Goal: Communication & Community: Participate in discussion

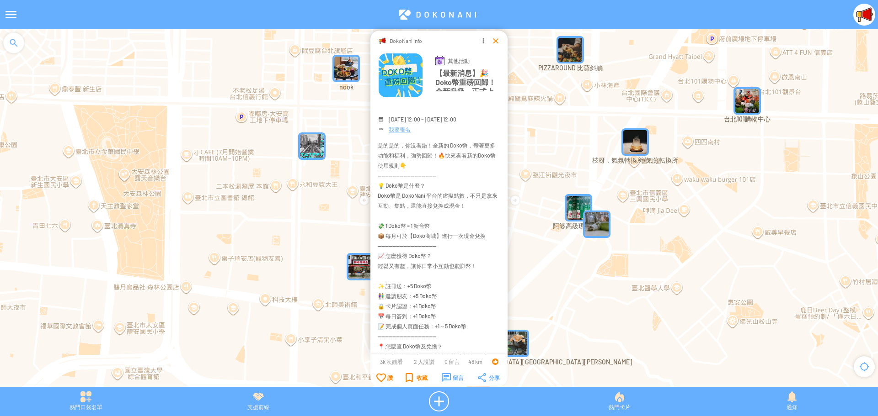
click at [495, 43] on div at bounding box center [495, 40] width 9 height 9
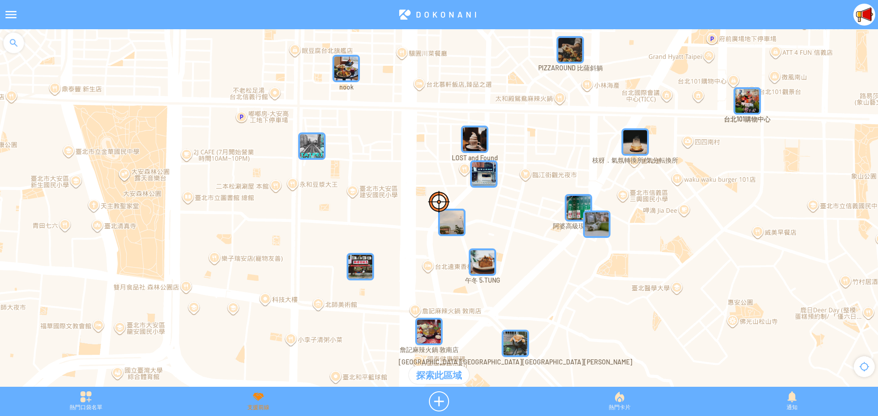
click at [261, 400] on div "支援前線" at bounding box center [258, 402] width 172 height 20
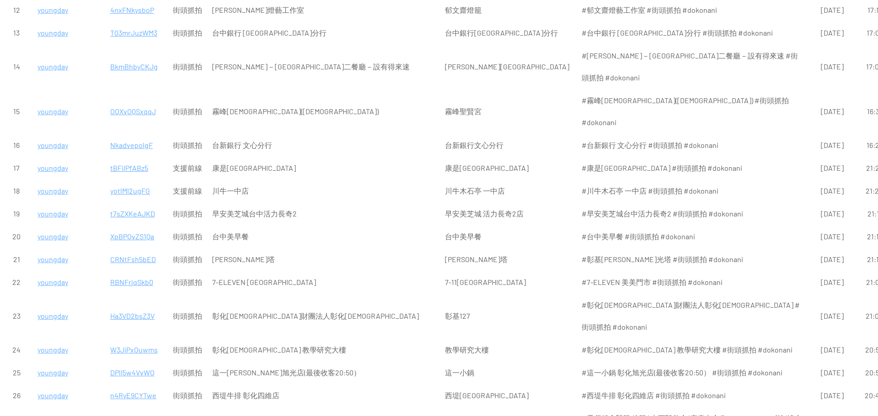
scroll to position [137, 0]
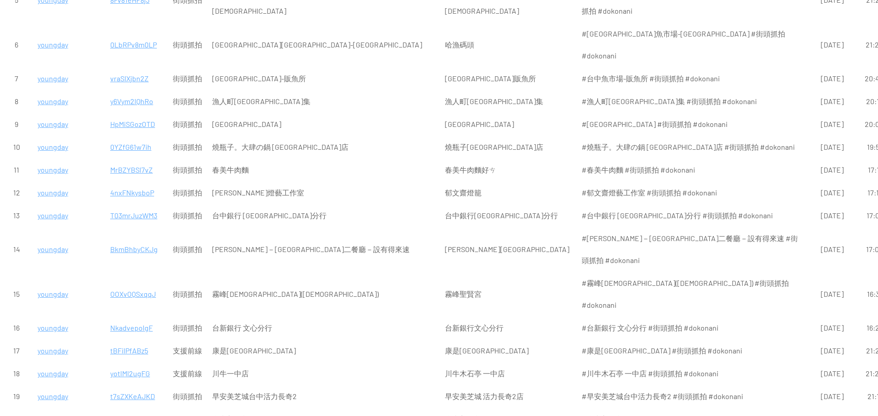
click at [137, 317] on p "NkadvepolgF" at bounding box center [136, 328] width 53 height 22
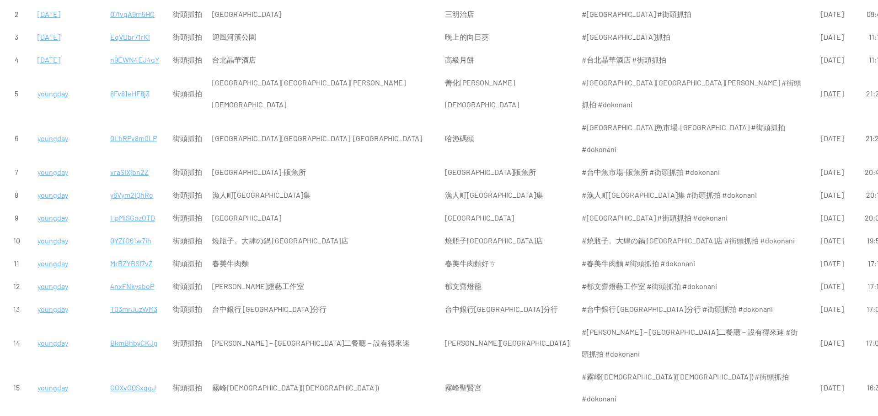
scroll to position [0, 0]
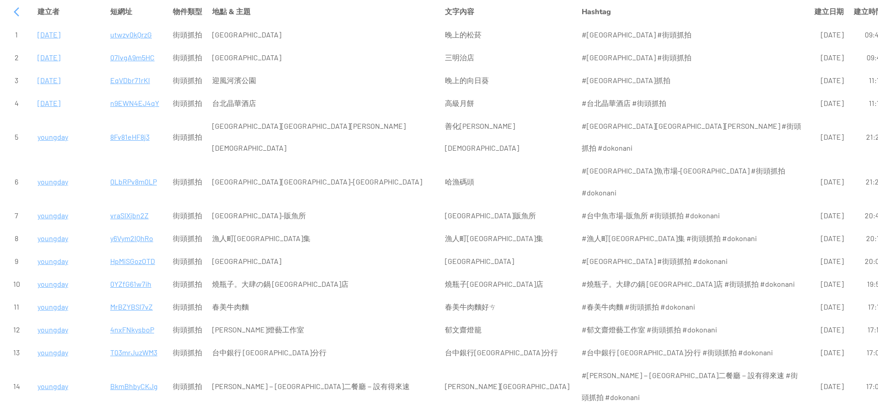
click at [127, 128] on p "8Fv81eHF8j3" at bounding box center [136, 137] width 53 height 22
click at [129, 104] on p "n9EWN4EJ4qY" at bounding box center [136, 103] width 53 height 22
click at [133, 82] on p "EqVDbr71rKl" at bounding box center [136, 80] width 53 height 22
click at [142, 57] on p "07lvgA9m5HC" at bounding box center [136, 58] width 53 height 22
click at [128, 35] on p "utwzv0kQrzG" at bounding box center [136, 35] width 53 height 22
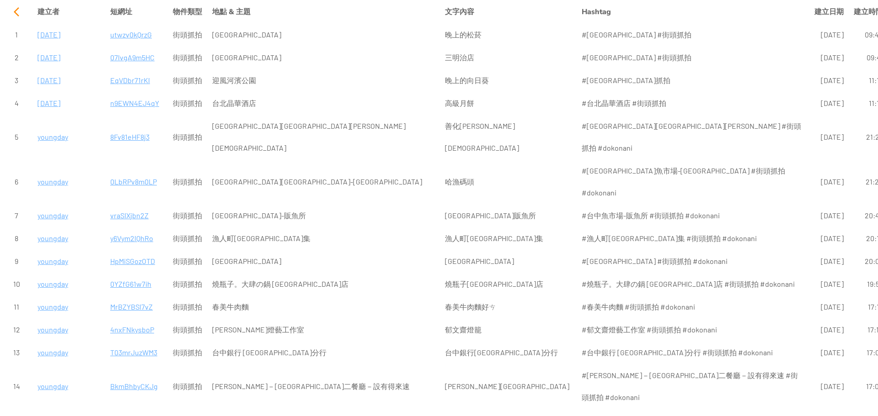
click at [14, 15] on div at bounding box center [16, 12] width 22 height 22
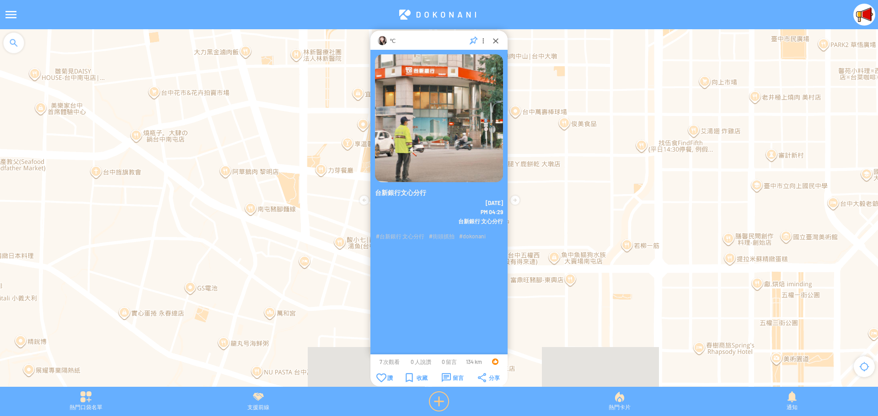
click at [435, 402] on div at bounding box center [438, 402] width 189 height 20
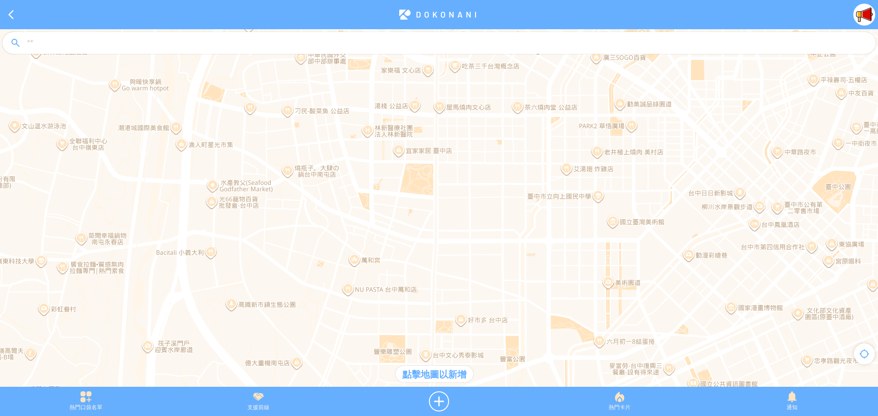
click at [448, 170] on div at bounding box center [439, 212] width 878 height 367
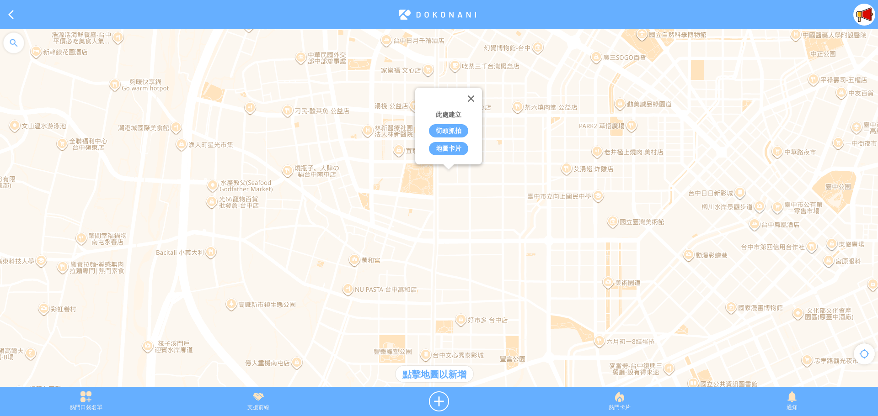
click at [458, 132] on div "街頭抓拍" at bounding box center [448, 130] width 39 height 13
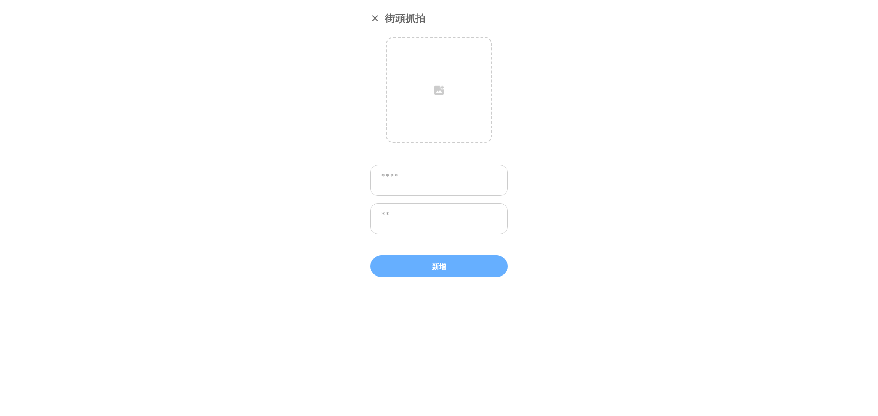
click at [428, 221] on textarea at bounding box center [438, 218] width 137 height 31
click at [439, 181] on textarea at bounding box center [438, 180] width 137 height 31
click at [434, 218] on textarea at bounding box center [438, 218] width 137 height 31
click at [372, 20] on div at bounding box center [374, 17] width 9 height 9
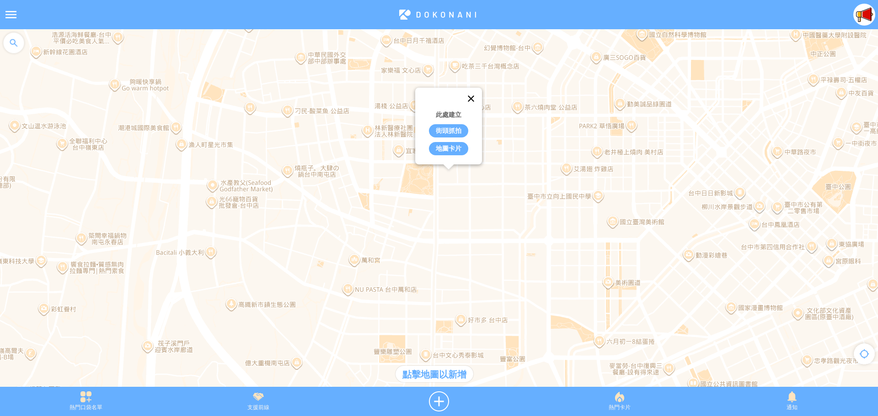
click at [472, 96] on button "關閉" at bounding box center [471, 99] width 22 height 22
click at [357, 262] on div at bounding box center [439, 212] width 878 height 367
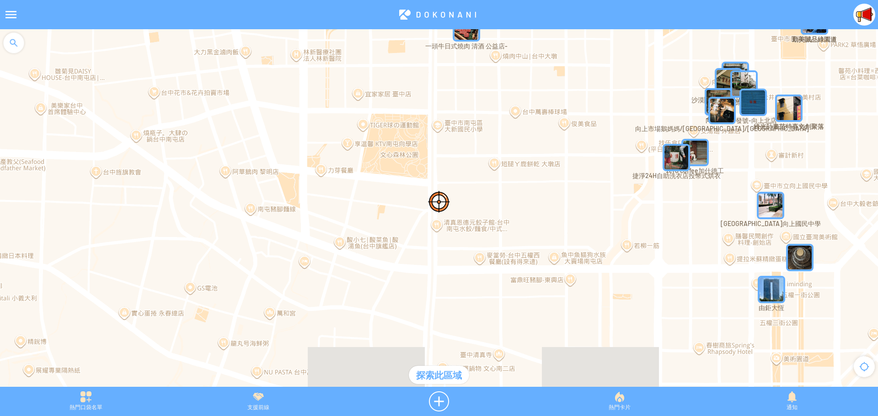
click at [436, 225] on div at bounding box center [439, 212] width 878 height 367
click at [439, 397] on div at bounding box center [438, 402] width 189 height 20
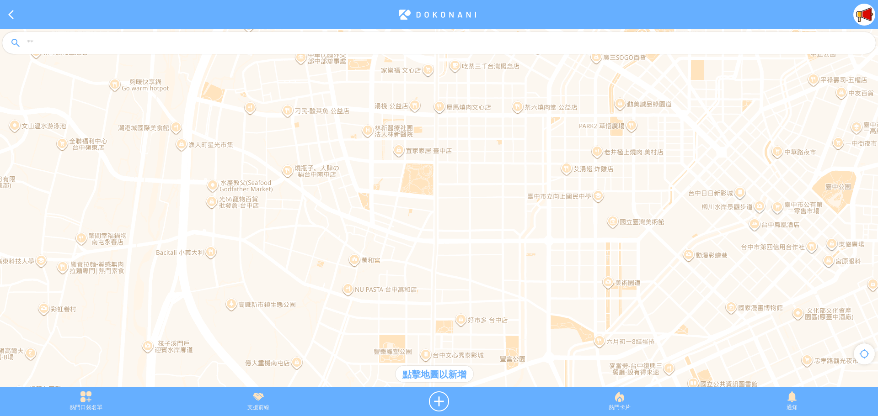
click at [400, 151] on div at bounding box center [439, 212] width 878 height 367
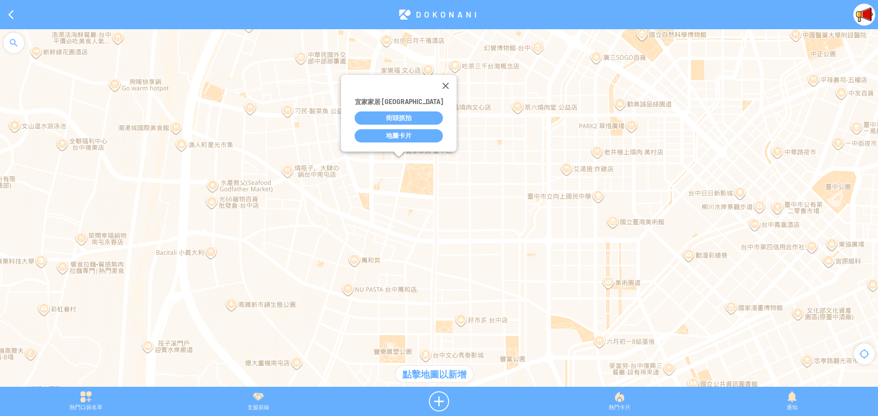
click at [402, 119] on div "街頭抓拍" at bounding box center [399, 118] width 88 height 13
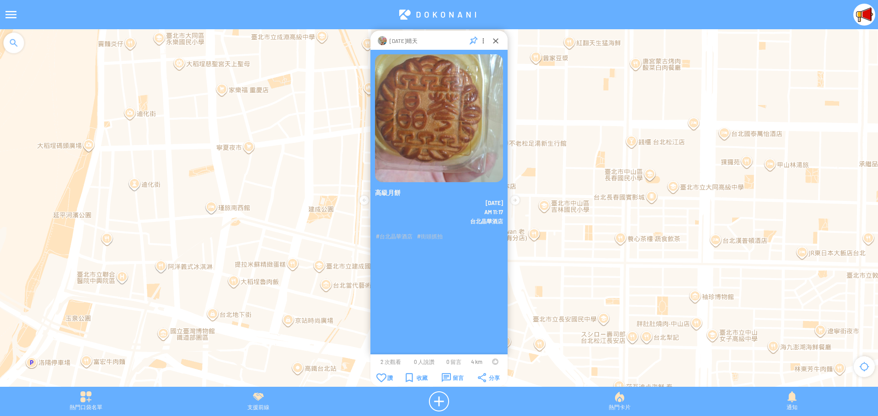
click at [494, 362] on div at bounding box center [495, 362] width 6 height 6
click at [444, 378] on div "留言" at bounding box center [453, 377] width 22 height 9
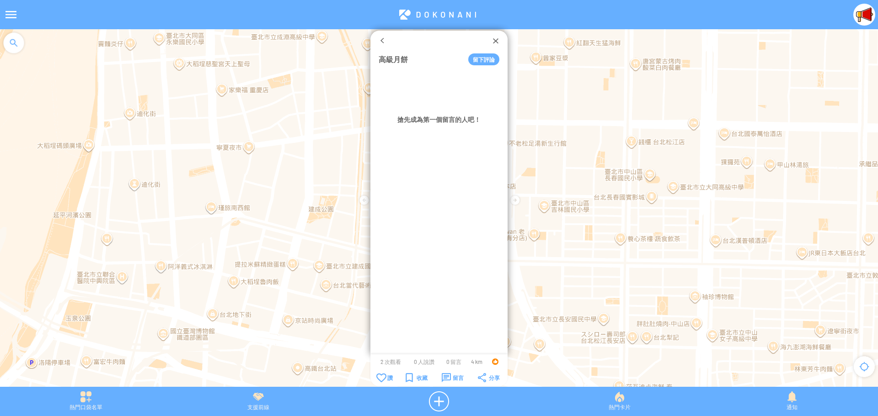
click at [478, 60] on button "留下評論" at bounding box center [483, 59] width 31 height 12
click at [454, 88] on textarea at bounding box center [438, 86] width 121 height 28
type textarea "*"
type textarea "******"
click at [471, 111] on button "確定" at bounding box center [463, 112] width 41 height 12
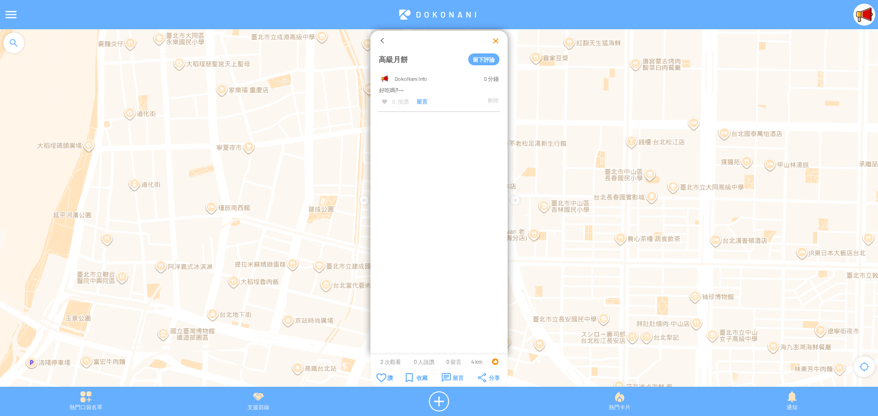
click at [495, 44] on div at bounding box center [495, 40] width 9 height 9
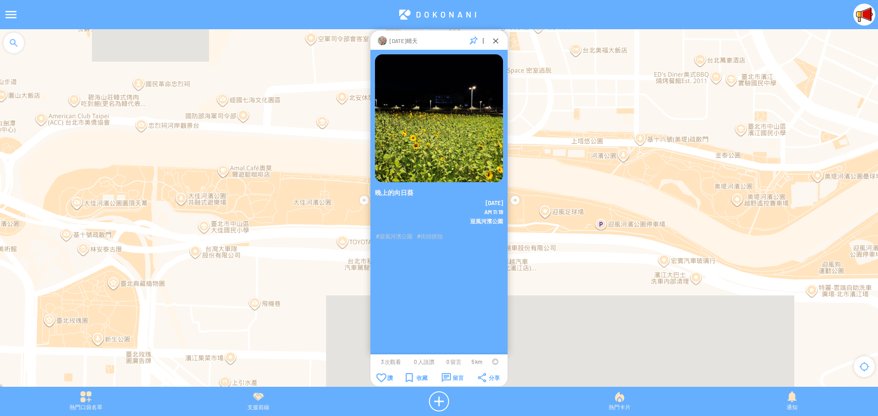
click at [492, 361] on div at bounding box center [495, 362] width 6 height 6
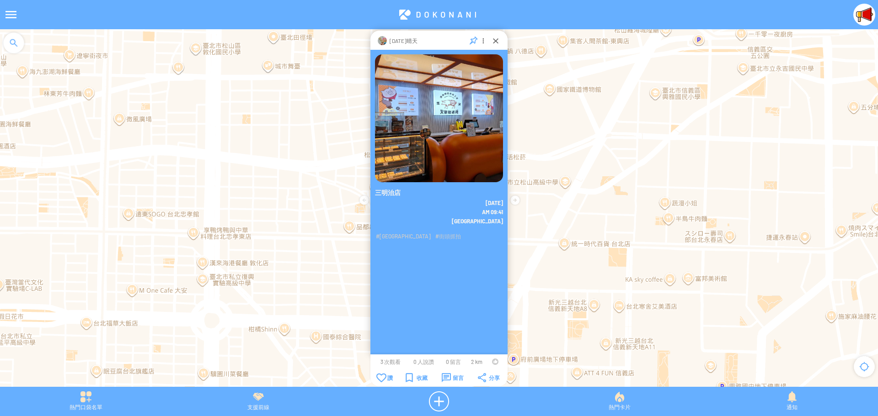
click at [493, 362] on div at bounding box center [495, 362] width 6 height 6
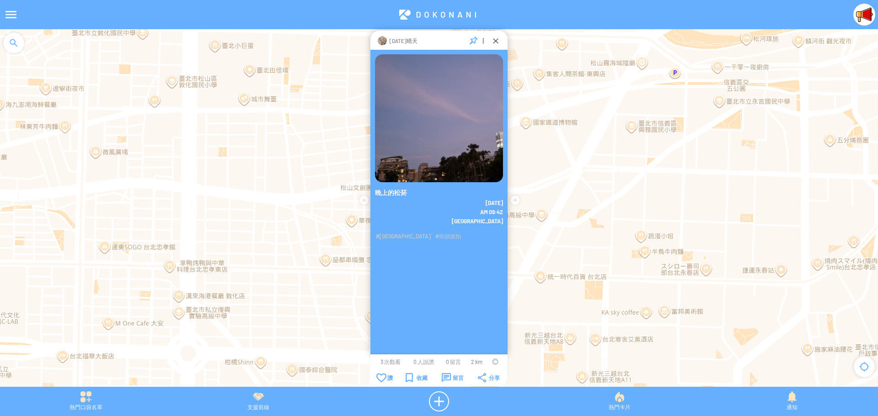
click at [495, 362] on div at bounding box center [495, 362] width 6 height 6
